Goal: Transaction & Acquisition: Purchase product/service

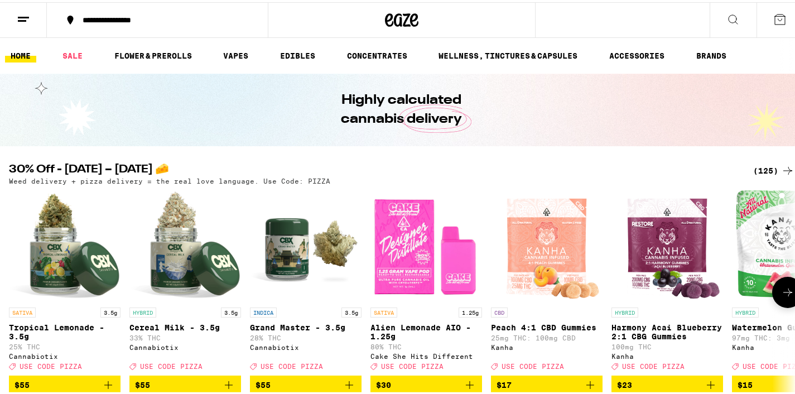
scroll to position [18, 0]
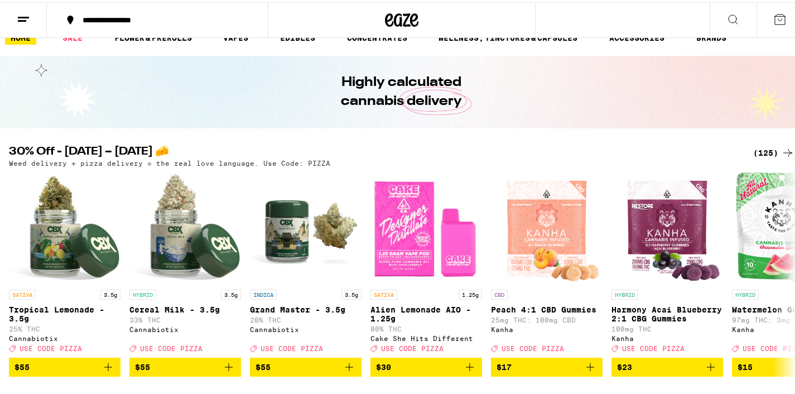
click at [767, 150] on div "(125)" at bounding box center [774, 150] width 41 height 13
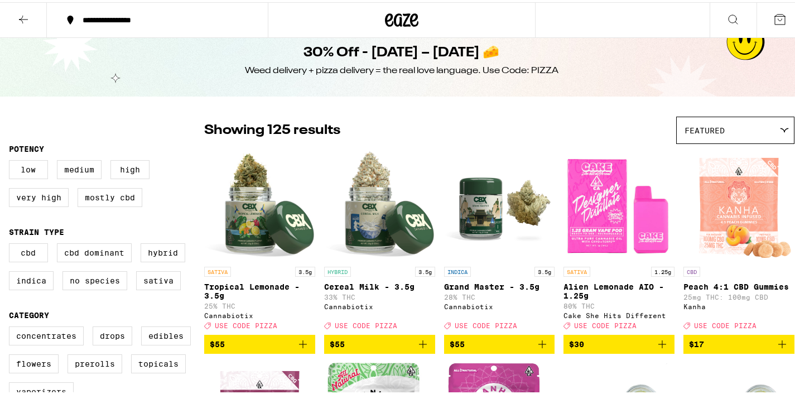
scroll to position [11, 0]
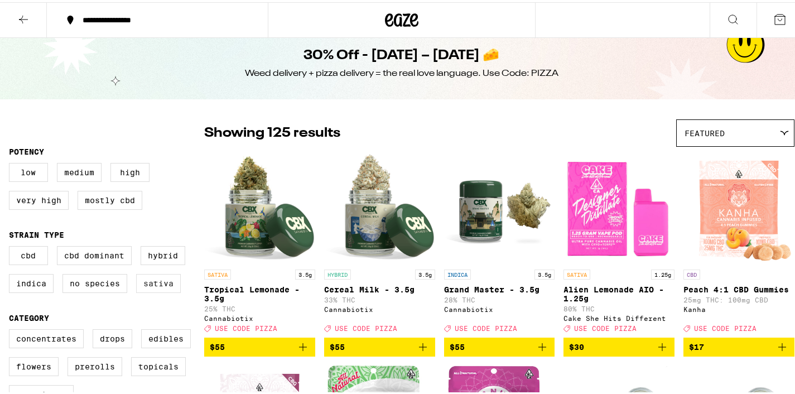
click at [149, 291] on label "Sativa" at bounding box center [158, 281] width 45 height 19
click at [12, 246] on input "Sativa" at bounding box center [11, 246] width 1 height 1
checkbox input "true"
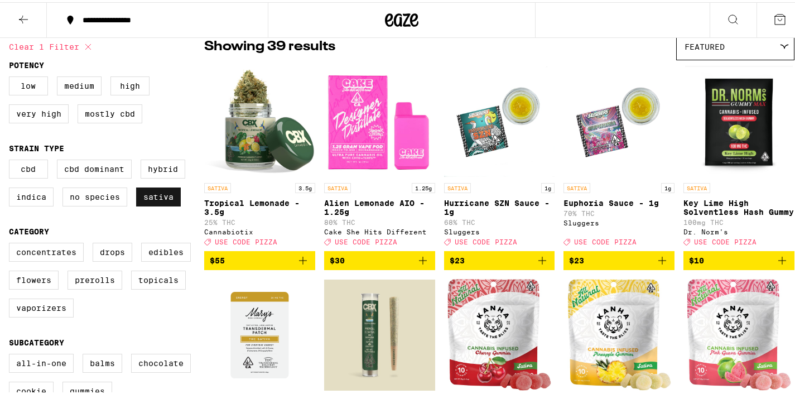
scroll to position [97, 0]
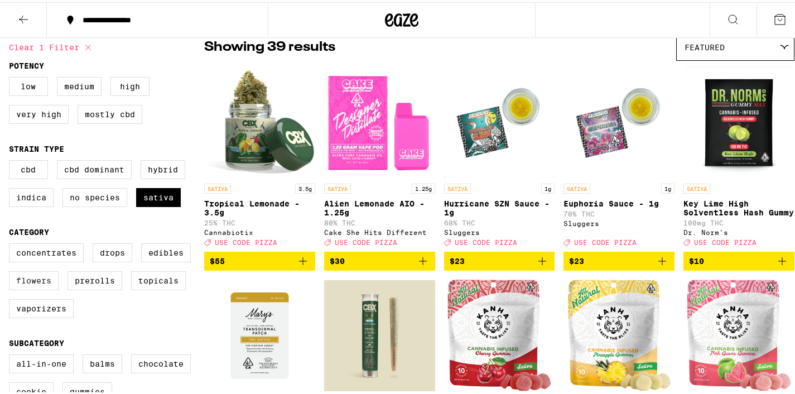
click at [32, 288] on label "Flowers" at bounding box center [34, 278] width 50 height 19
click at [12, 243] on input "Flowers" at bounding box center [11, 243] width 1 height 1
checkbox input "true"
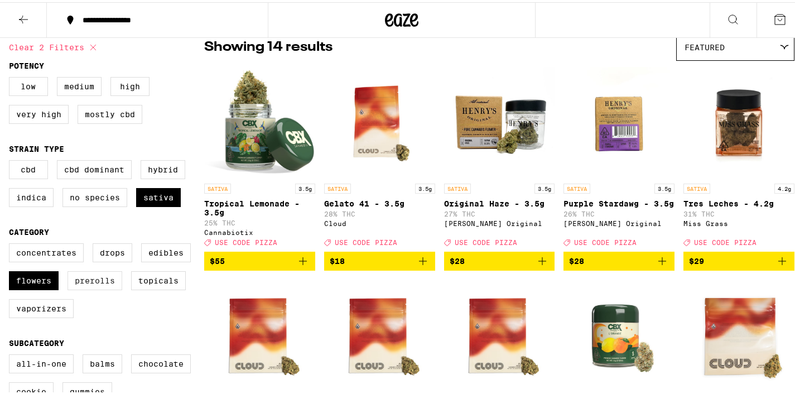
click at [116, 288] on label "Prerolls" at bounding box center [95, 278] width 55 height 19
click at [12, 243] on input "Prerolls" at bounding box center [11, 243] width 1 height 1
checkbox input "true"
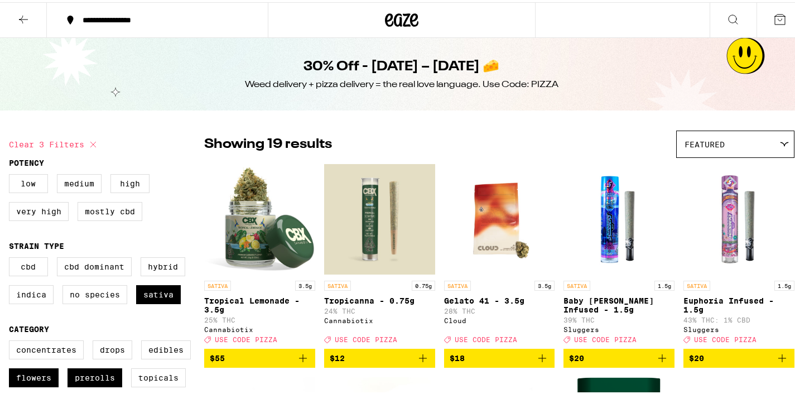
click at [22, 25] on button at bounding box center [23, 18] width 47 height 35
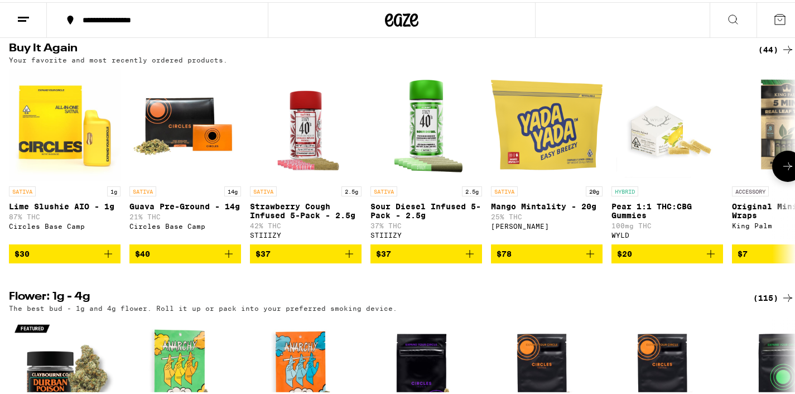
scroll to position [638, 0]
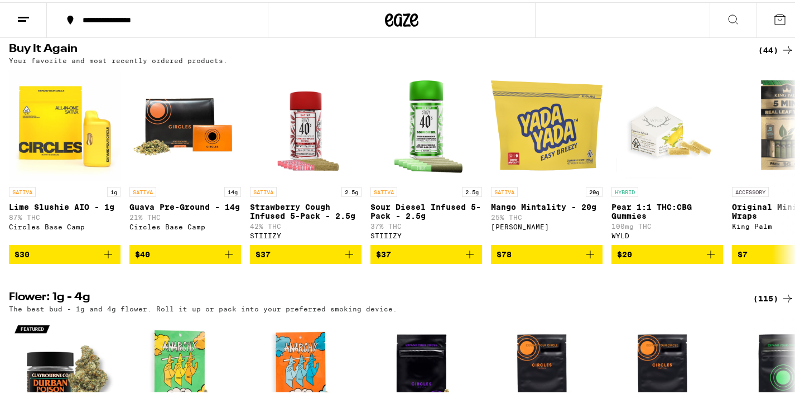
click at [766, 55] on div "(44)" at bounding box center [777, 47] width 36 height 13
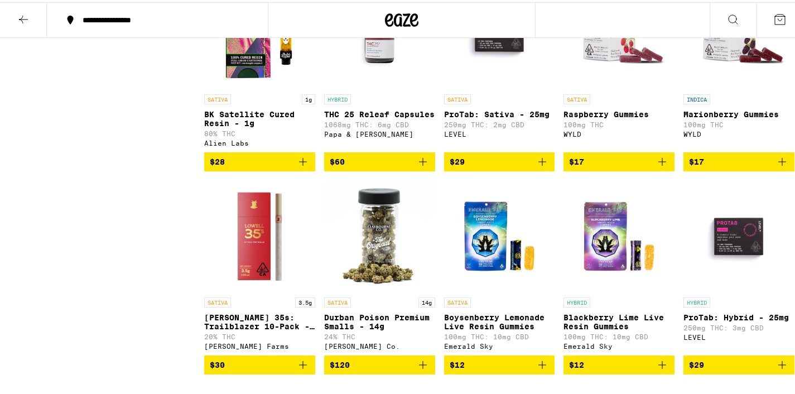
scroll to position [1447, 0]
